Goal: Task Accomplishment & Management: Complete application form

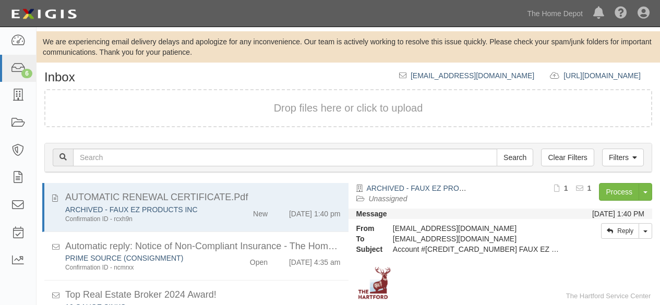
scroll to position [71, 0]
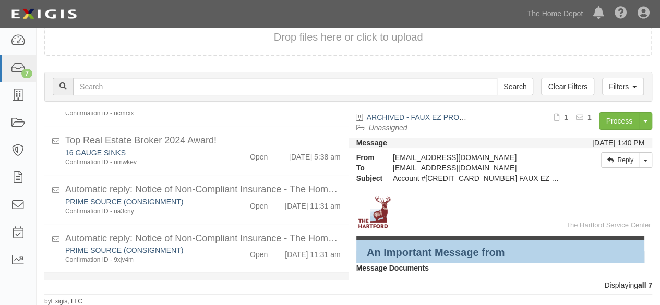
scroll to position [199, 0]
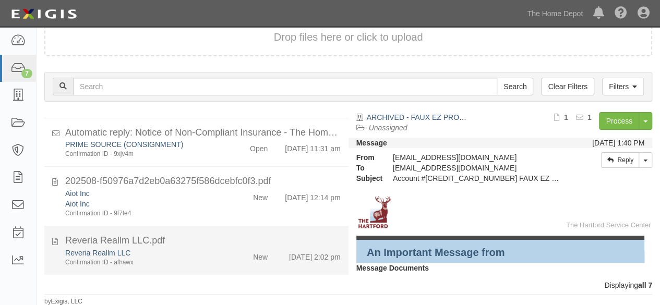
click at [231, 254] on div "New" at bounding box center [251, 255] width 49 height 15
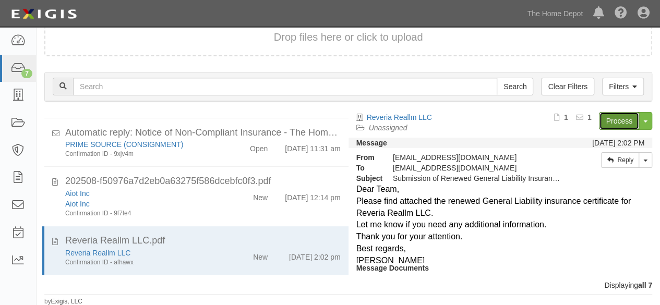
click at [608, 121] on link "Process" at bounding box center [619, 121] width 40 height 18
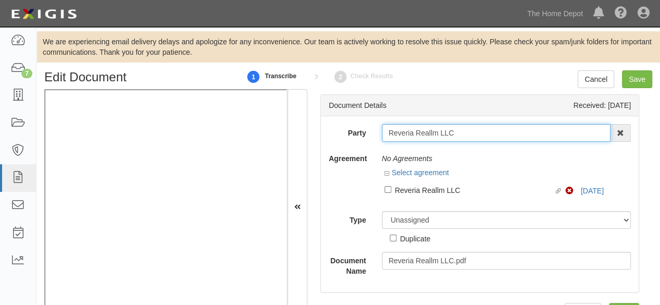
drag, startPoint x: 444, startPoint y: 133, endPoint x: 468, endPoint y: 138, distance: 24.6
click at [444, 133] on input "Reveria Reallm LLC" at bounding box center [496, 133] width 229 height 18
click at [468, 138] on input "Reveria Reallm LLC" at bounding box center [496, 133] width 229 height 18
type input "Reveria Reallm LL"
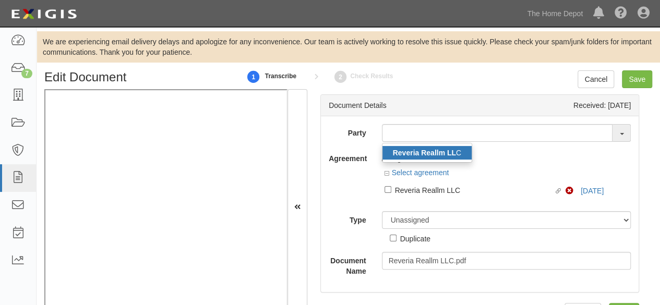
drag, startPoint x: 431, startPoint y: 152, endPoint x: 411, endPoint y: 140, distance: 24.1
click at [431, 152] on strong "Reveria Reallm LL" at bounding box center [424, 153] width 63 height 8
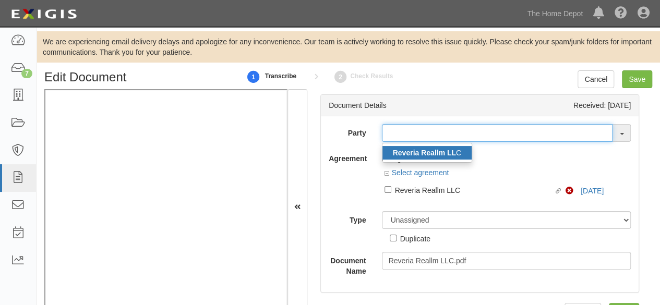
type input "Reveria Reallm LLC"
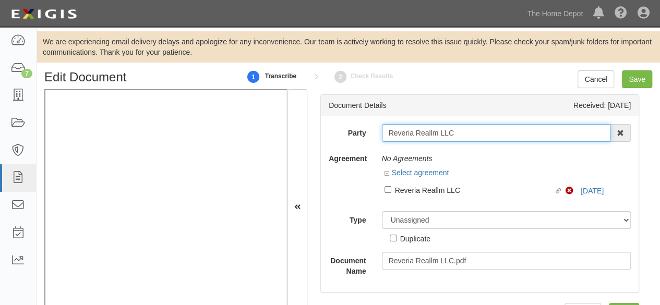
click at [409, 132] on input "Reveria Reallm LLC" at bounding box center [496, 133] width 229 height 18
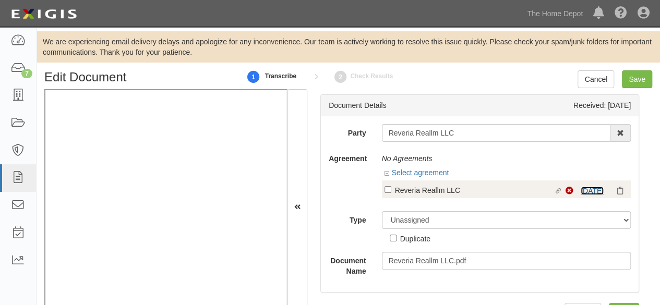
click at [581, 191] on link "8/20/25" at bounding box center [592, 191] width 23 height 8
click at [427, 190] on div "Reveria Reallm LLC" at bounding box center [474, 189] width 159 height 11
click at [391, 190] on input "Linked agreement Reveria Reallm LLC Linked agreement" at bounding box center [387, 189] width 7 height 7
checkbox input "true"
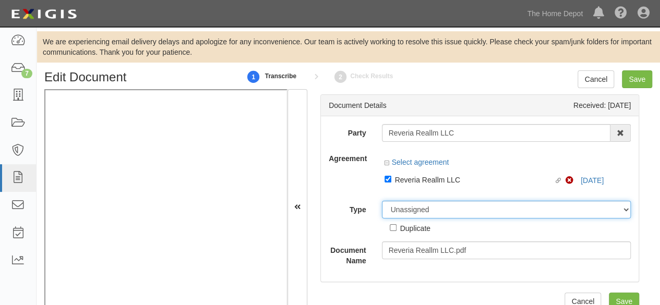
click at [418, 214] on div "Party Reveria Reallm LLC Reveria Reallm LL C 1000576868 Ontario Inc. 10 STRAWBE…" at bounding box center [480, 195] width 302 height 142
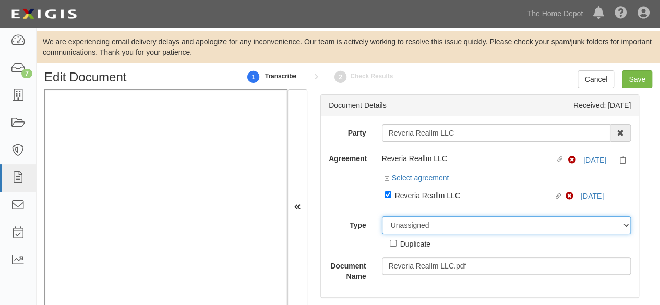
select select "CertificateDetail"
click at [382, 216] on select "Unassigned Binder Cancellation Notice Certificate Contract Endorsement Insuranc…" at bounding box center [506, 225] width 249 height 18
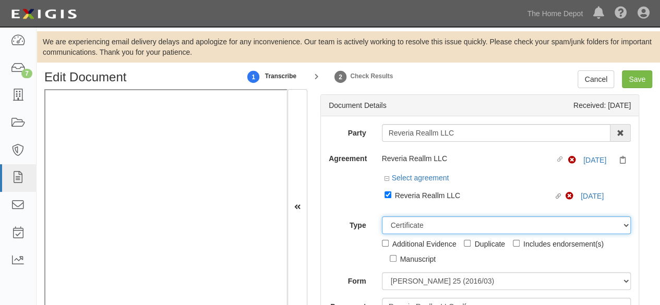
scroll to position [52, 0]
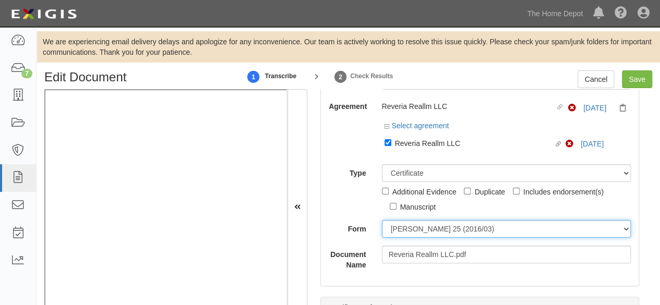
click at [418, 229] on select "ACORD 25 (2016/03) ACORD 101 ACORD 855 NY (2014/05) General" at bounding box center [506, 229] width 249 height 18
select select "GeneralFormDetail"
click at [382, 220] on select "ACORD 25 (2016/03) ACORD 101 ACORD 855 NY (2014/05) General" at bounding box center [506, 229] width 249 height 18
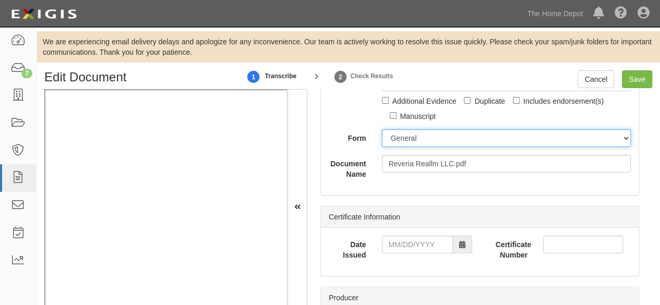
scroll to position [157, 0]
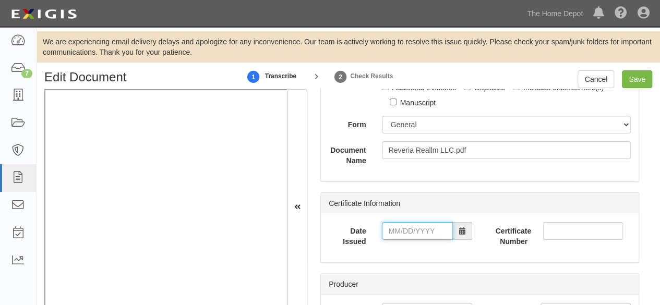
click at [415, 225] on input "Date Issued" at bounding box center [417, 231] width 71 height 18
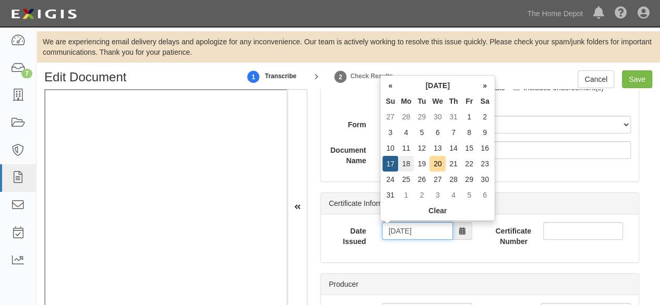
type input "08/18/2025"
click at [413, 159] on td "18" at bounding box center [406, 164] width 16 height 16
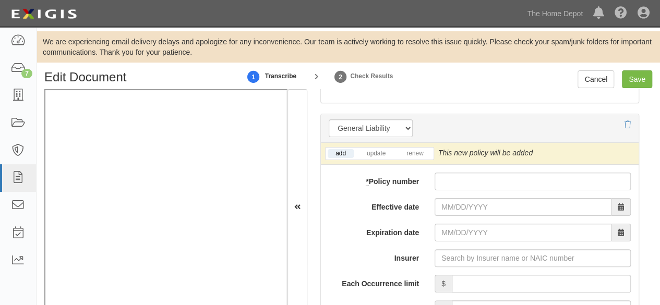
scroll to position [887, 0]
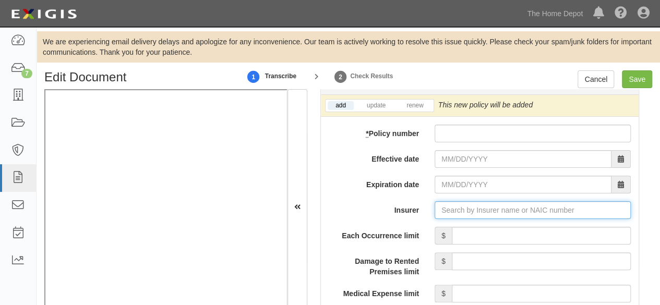
click at [447, 209] on input "Insurer" at bounding box center [533, 210] width 196 height 18
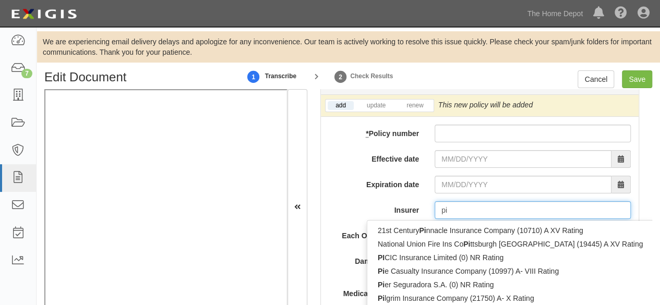
type input "pin"
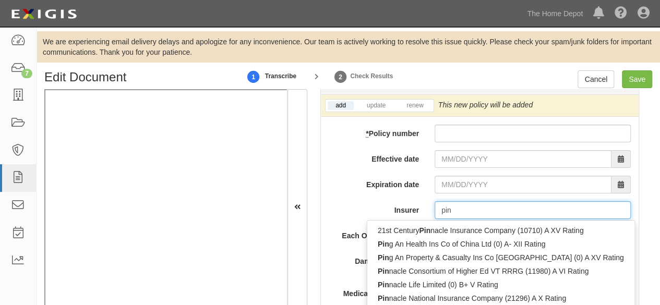
type input "ping An Health Ins Co of China Ltd (0) A- XII Rating"
type input "ping"
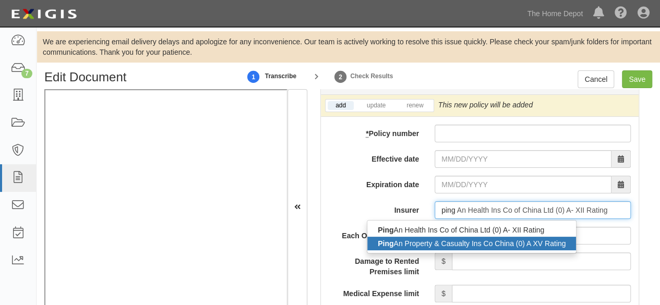
click at [403, 244] on div "Ping An Property & Casualty Ins Co China (0) A XV Rating" at bounding box center [471, 244] width 209 height 14
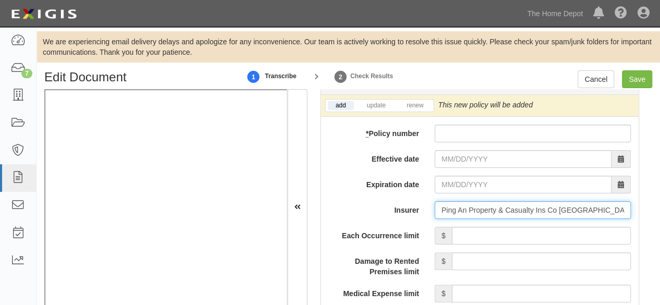
type input "Ping An Property & Casualty Ins Co China (0) A XV Rating"
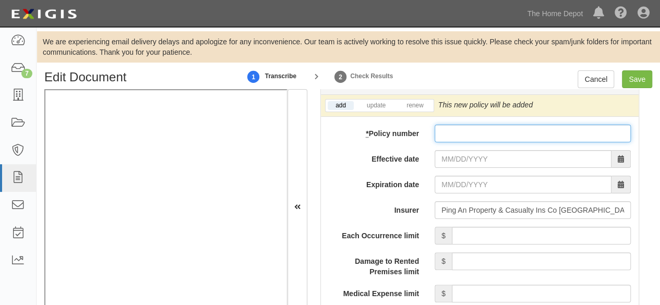
click at [462, 128] on input "* Policy number" at bounding box center [533, 134] width 196 height 18
paste input "10520006800049958396"
type input "10520006800049958396"
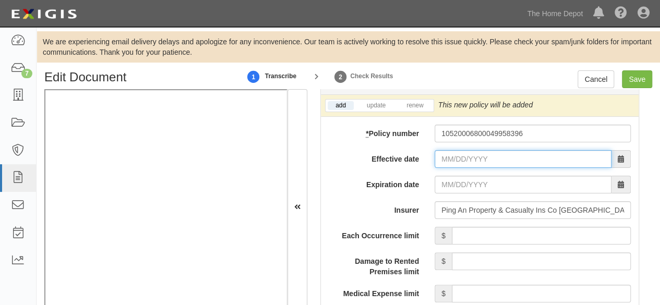
click at [456, 154] on input "Effective date" at bounding box center [523, 159] width 177 height 18
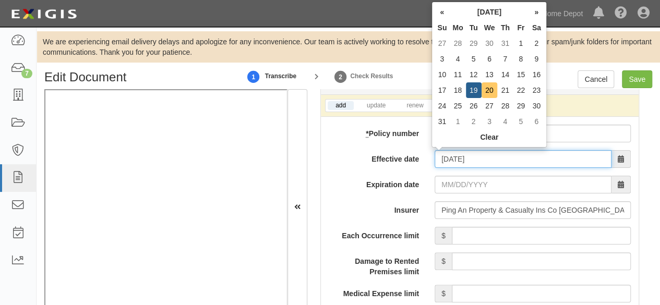
type input "08/20/2025"
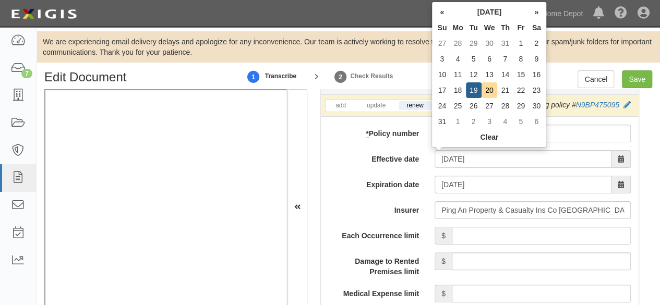
drag, startPoint x: 490, startPoint y: 93, endPoint x: 471, endPoint y: 143, distance: 53.9
click at [489, 95] on td "20" at bounding box center [490, 90] width 16 height 16
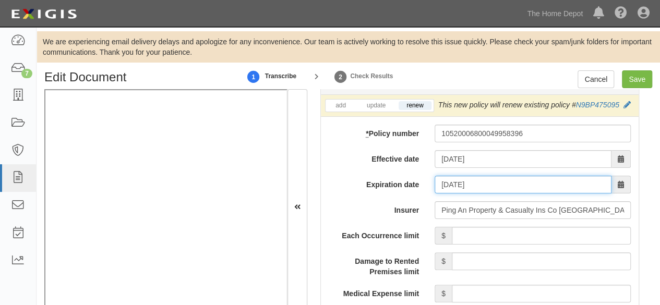
click at [455, 186] on input "08/20/2026" at bounding box center [523, 185] width 177 height 18
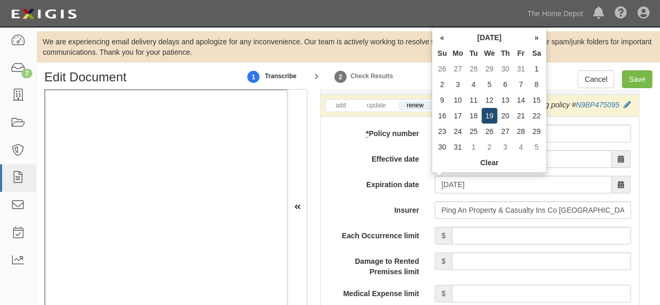
click at [490, 113] on td "19" at bounding box center [490, 116] width 16 height 16
type input "08/19/2026"
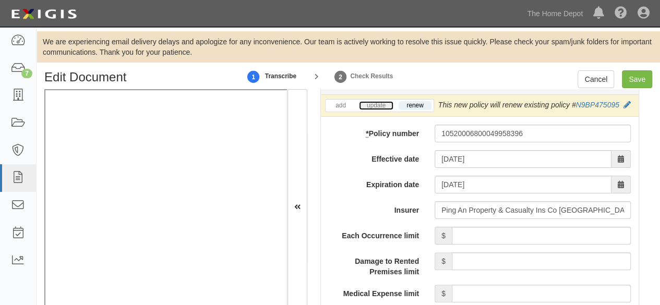
click at [379, 105] on link "update" at bounding box center [376, 105] width 34 height 9
click at [625, 109] on icon at bounding box center [628, 105] width 7 height 7
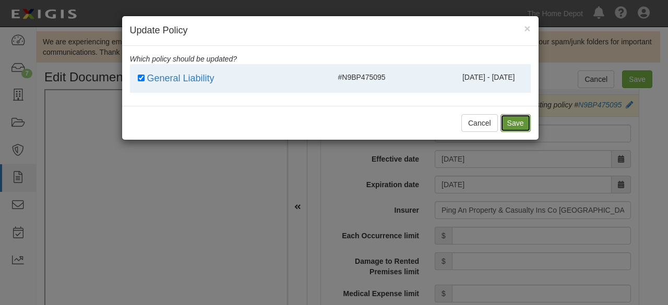
click at [508, 123] on button "Save" at bounding box center [515, 123] width 30 height 18
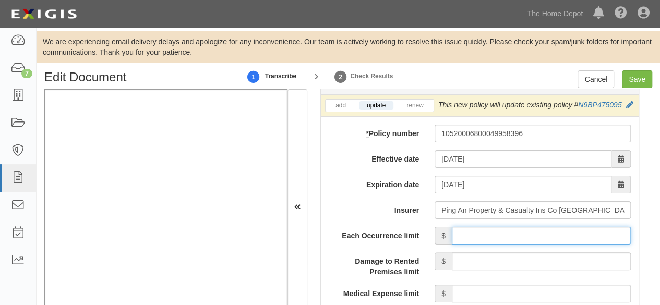
drag, startPoint x: 501, startPoint y: 242, endPoint x: 503, endPoint y: 236, distance: 6.1
type input "2,000,000"
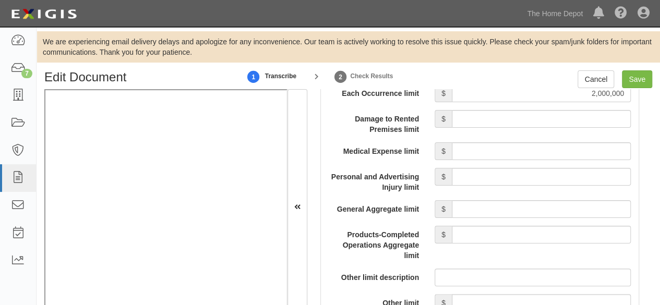
scroll to position [1043, 0]
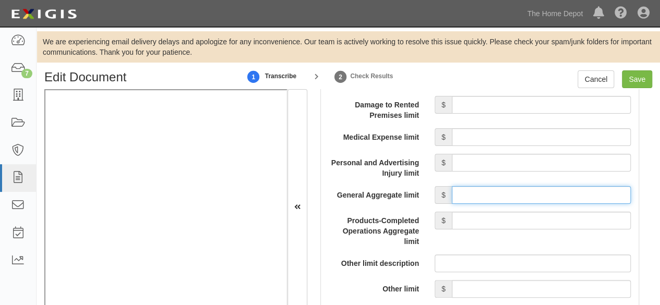
click at [508, 204] on input "General Aggregate limit" at bounding box center [541, 195] width 179 height 18
type input "2,000,000"
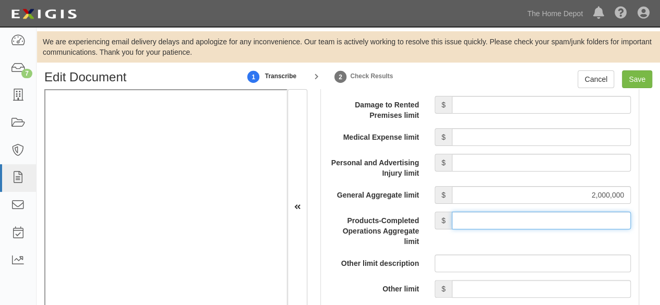
drag, startPoint x: 500, startPoint y: 228, endPoint x: 501, endPoint y: 223, distance: 5.4
click at [500, 228] on input "Products-Completed Operations Aggregate limit" at bounding box center [541, 221] width 179 height 18
type input "2,000,000"
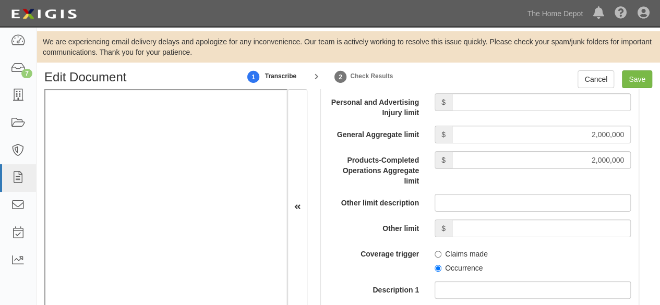
scroll to position [1148, 0]
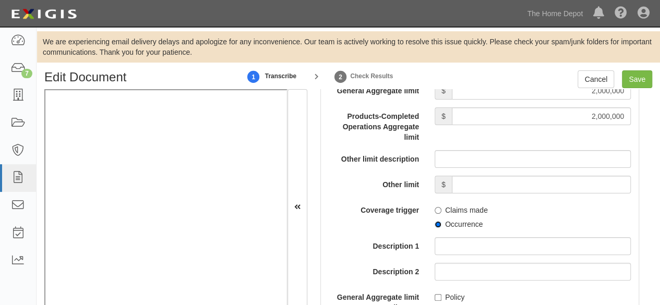
click at [435, 228] on input "Occurrence" at bounding box center [438, 224] width 7 height 7
radio input "true"
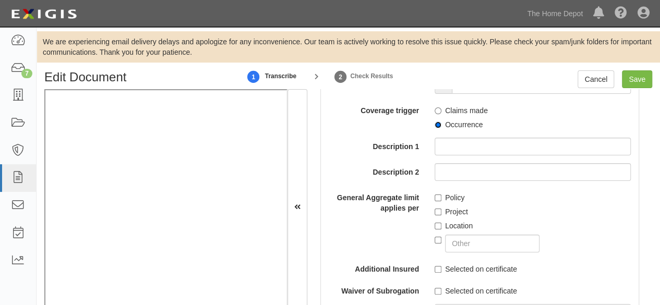
scroll to position [1252, 0]
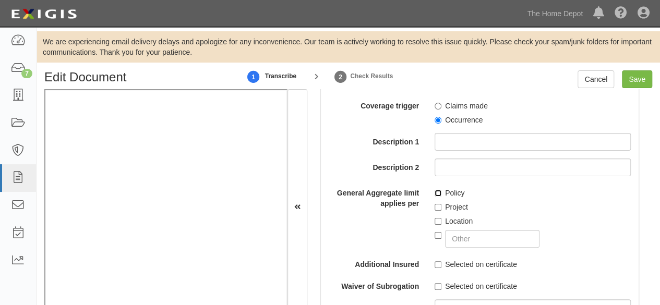
click at [435, 197] on input "Policy" at bounding box center [438, 193] width 7 height 7
checkbox input "true"
click at [631, 81] on input "Save" at bounding box center [637, 79] width 30 height 18
type input "2000000"
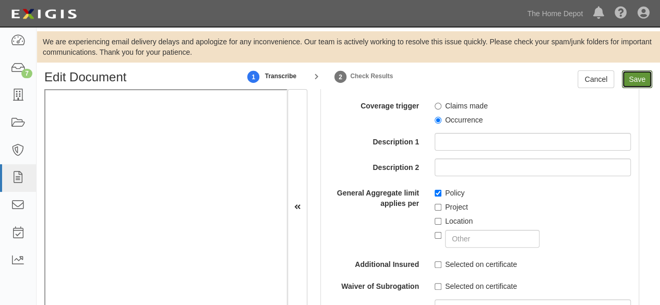
type input "2000000"
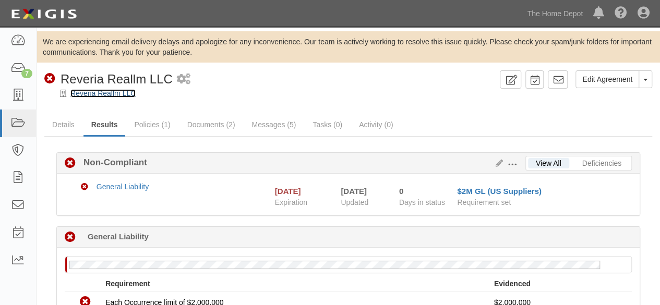
click at [106, 93] on link "Reveria Reallm LLC" at bounding box center [102, 93] width 65 height 8
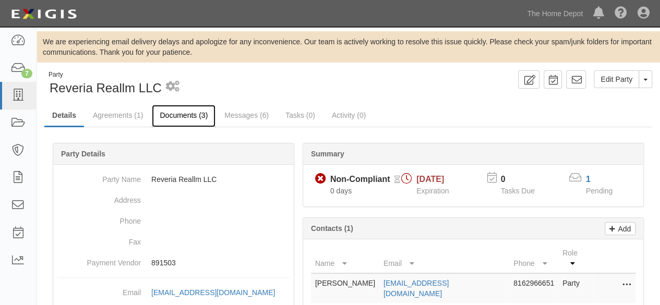
click at [186, 113] on link "Documents (3)" at bounding box center [184, 116] width 64 height 22
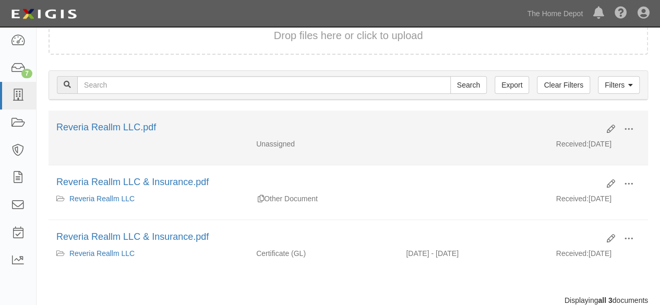
scroll to position [155, 0]
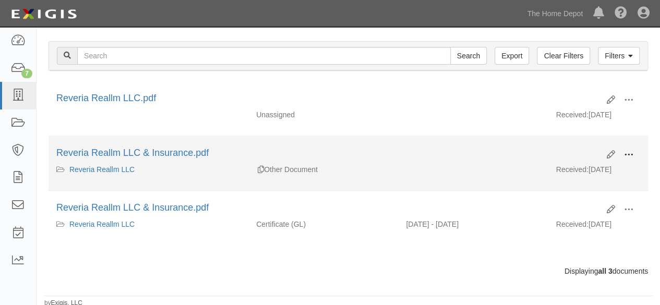
click at [629, 153] on span at bounding box center [628, 154] width 9 height 9
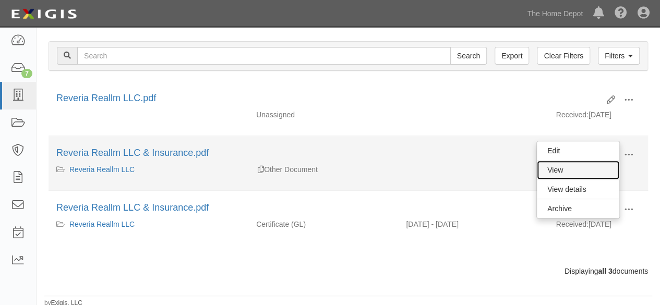
click at [593, 167] on link "View" at bounding box center [578, 170] width 82 height 19
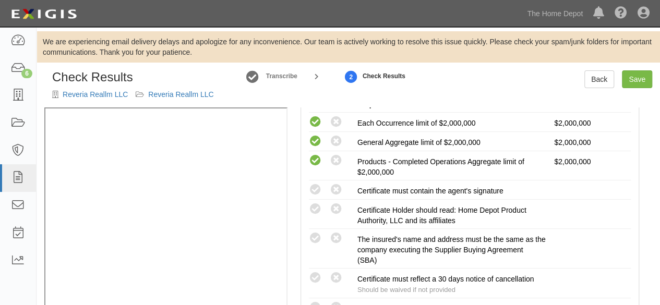
scroll to position [261, 0]
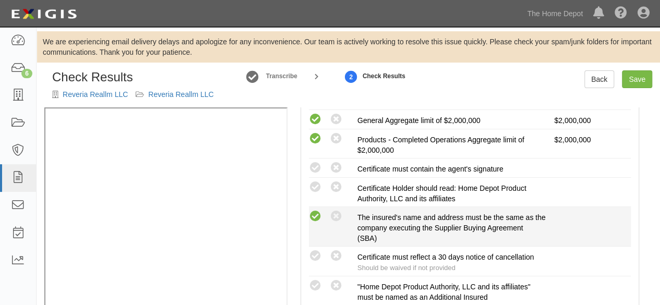
click at [318, 215] on icon at bounding box center [315, 216] width 13 height 13
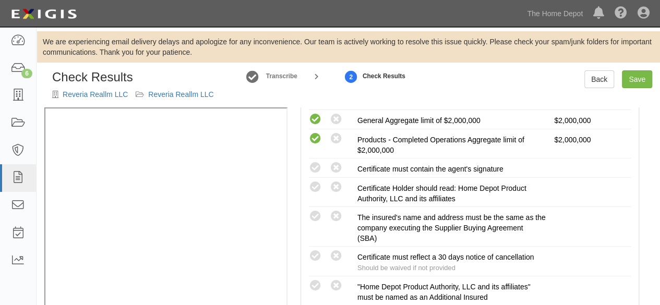
radio input "true"
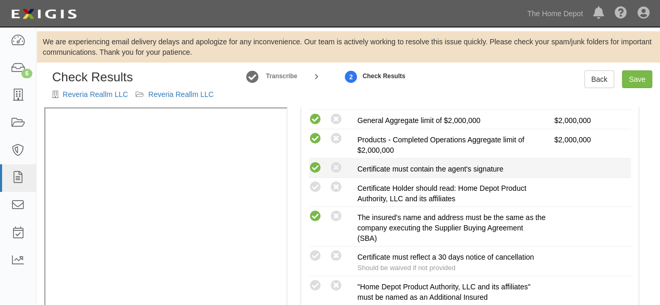
click at [312, 165] on icon at bounding box center [315, 168] width 13 height 13
radio input "true"
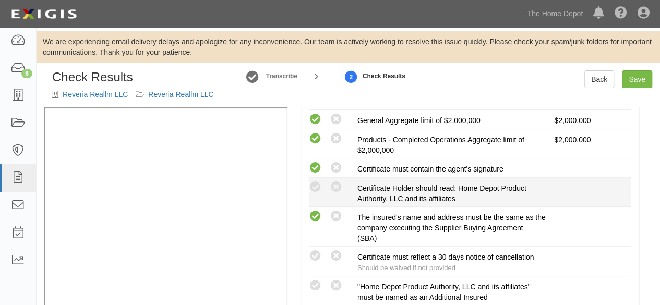
drag, startPoint x: 318, startPoint y: 185, endPoint x: 321, endPoint y: 196, distance: 11.4
click at [318, 185] on icon at bounding box center [315, 187] width 13 height 13
radio input "true"
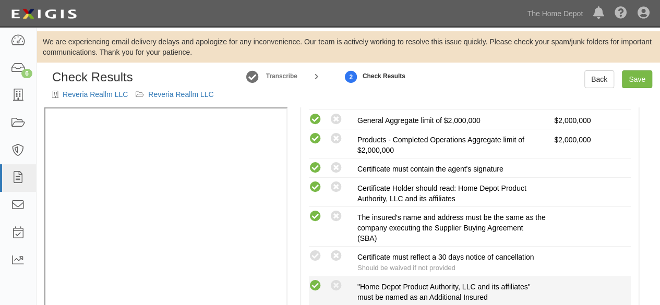
click at [315, 280] on icon at bounding box center [315, 286] width 13 height 13
radio input "true"
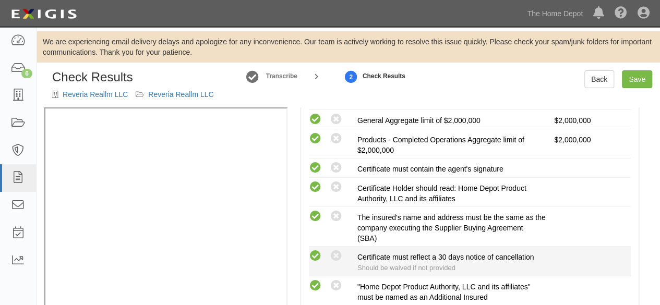
click at [316, 252] on icon at bounding box center [315, 256] width 13 height 13
radio input "true"
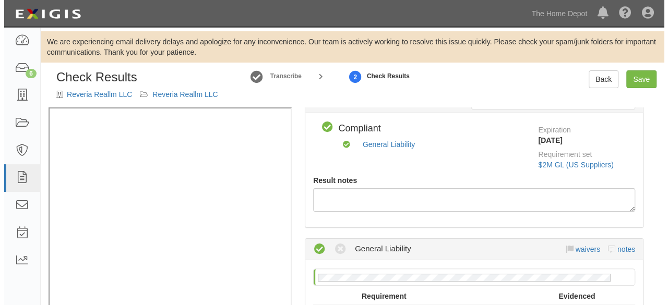
scroll to position [0, 0]
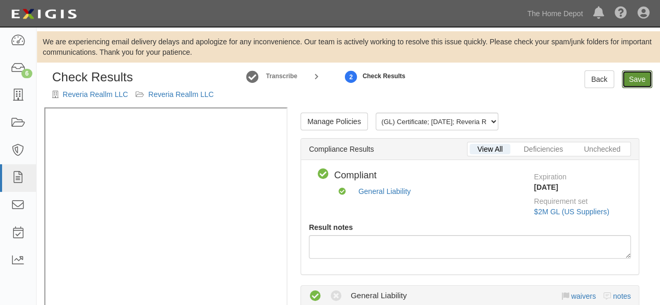
click at [636, 80] on link "Save" at bounding box center [637, 79] width 30 height 18
radio input "true"
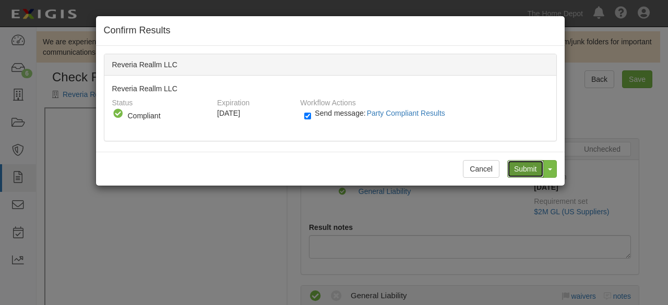
click at [531, 166] on input "Submit" at bounding box center [525, 169] width 37 height 18
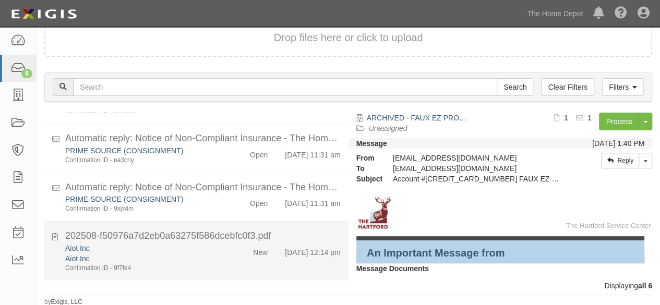
scroll to position [151, 0]
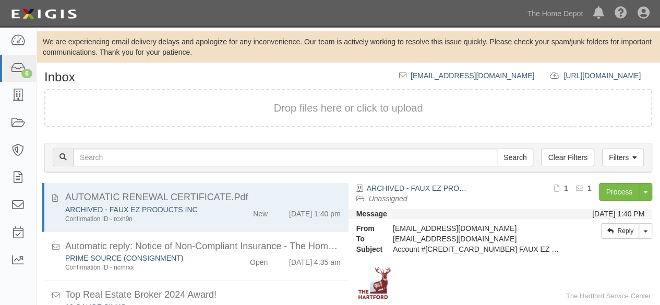
scroll to position [71, 0]
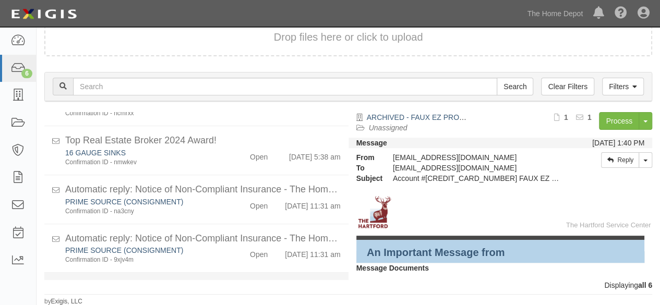
scroll to position [151, 0]
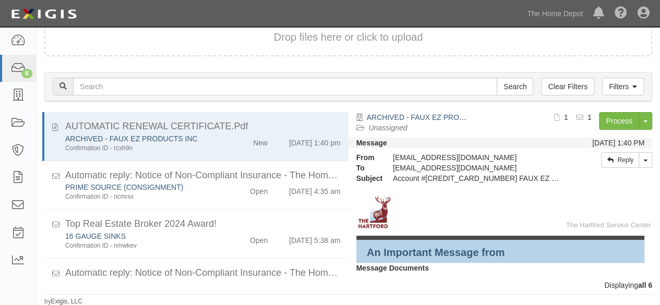
scroll to position [151, 0]
